Goal: Use online tool/utility: Utilize a website feature to perform a specific function

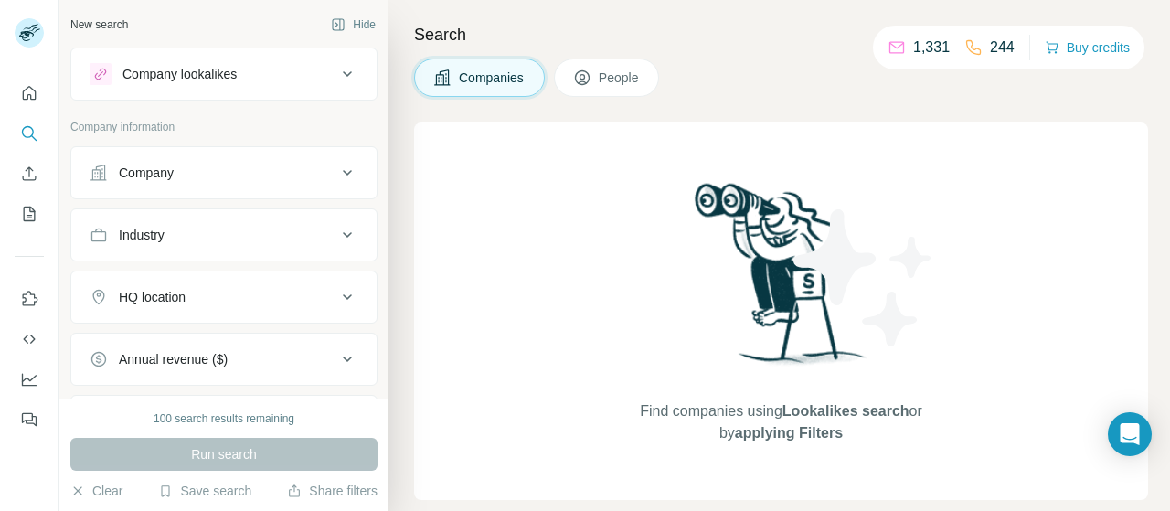
click at [159, 69] on div "Company lookalikes" at bounding box center [179, 74] width 114 height 18
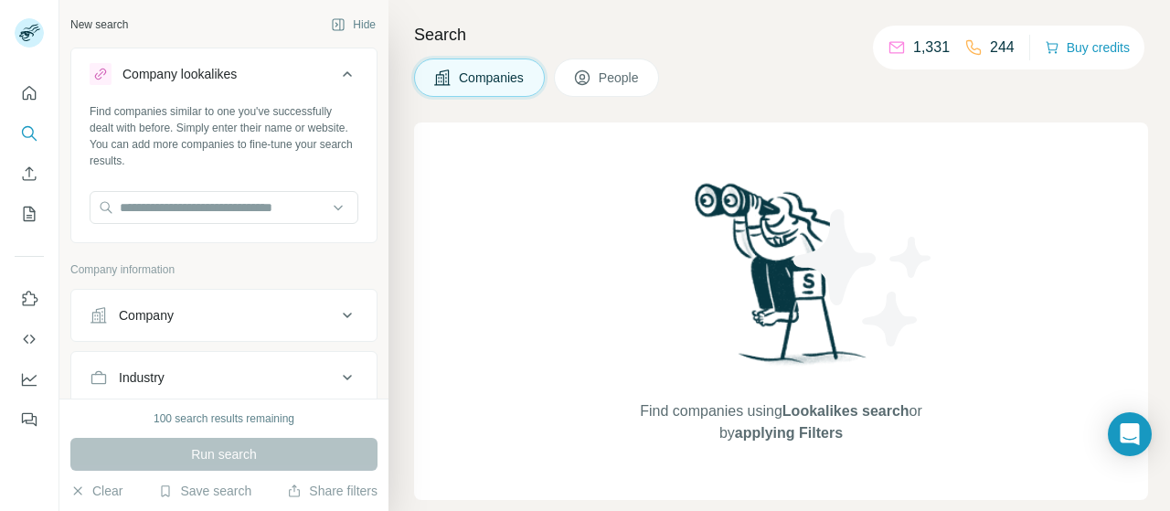
click at [159, 69] on div "Company lookalikes" at bounding box center [179, 74] width 114 height 18
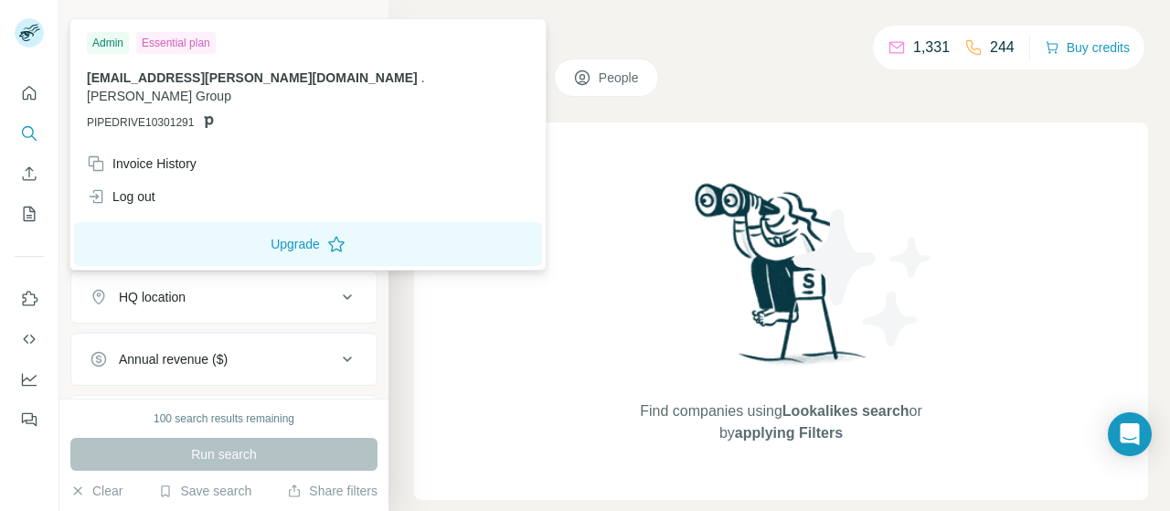
click at [34, 43] on rect at bounding box center [29, 32] width 29 height 29
click at [792, 217] on img at bounding box center [863, 278] width 164 height 164
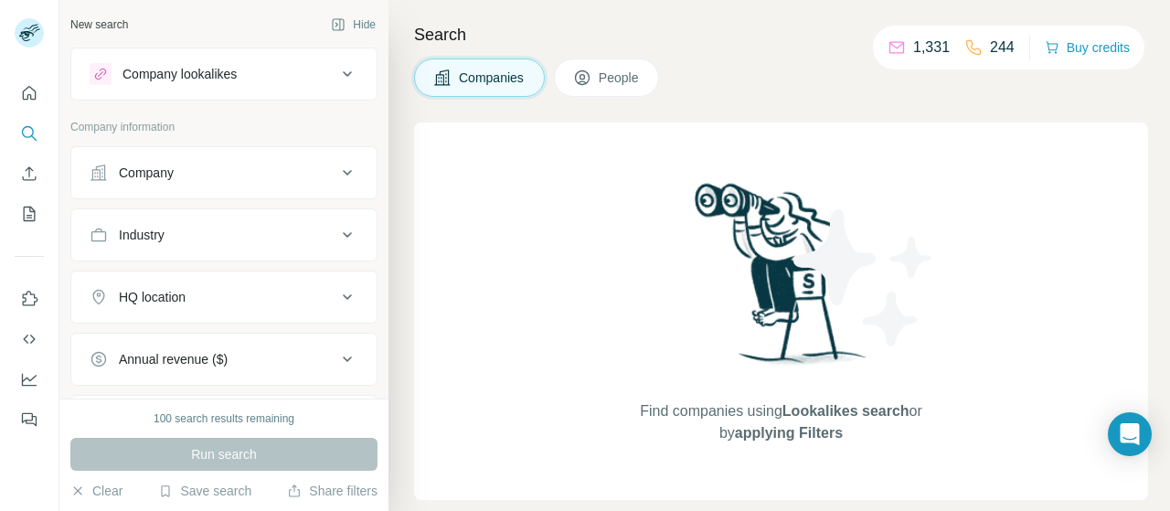
click at [353, 304] on button "HQ location" at bounding box center [223, 297] width 305 height 44
click at [336, 302] on icon at bounding box center [347, 297] width 22 height 22
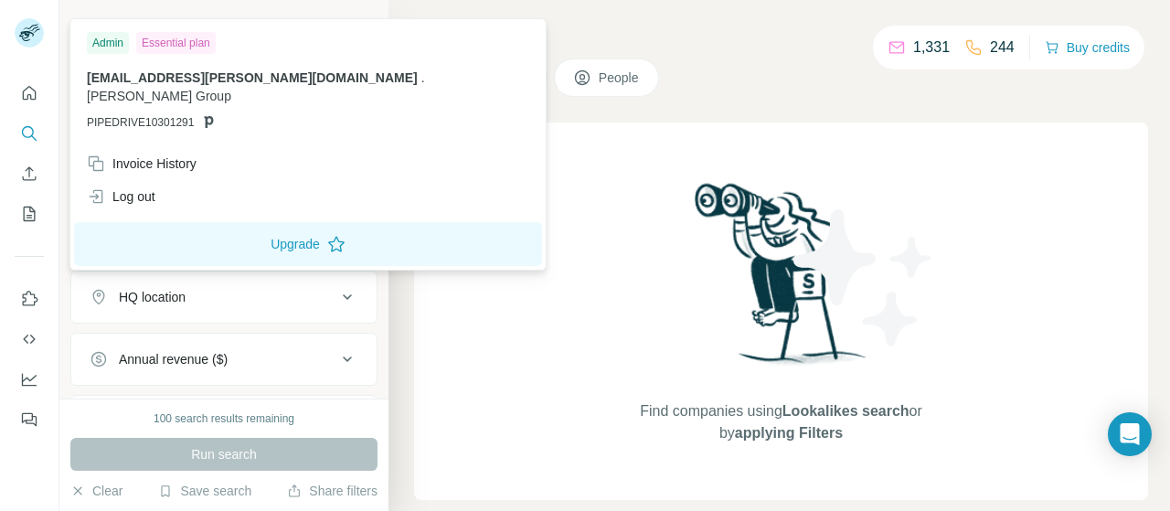
click at [120, 42] on div "Admin" at bounding box center [108, 43] width 42 height 22
